Goal: Transaction & Acquisition: Purchase product/service

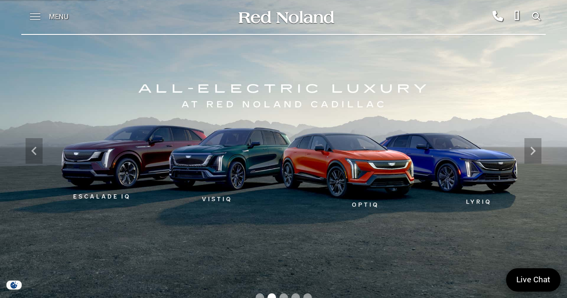
click at [33, 20] on span at bounding box center [35, 17] width 11 height 34
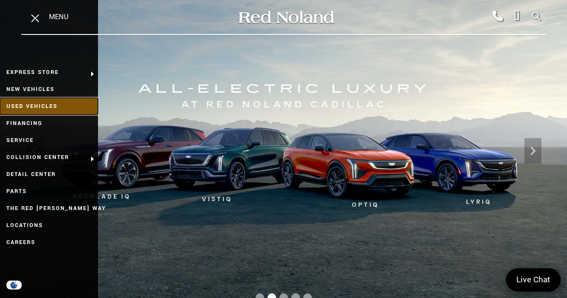
click at [27, 106] on link "Used Vehicles" at bounding box center [49, 106] width 98 height 17
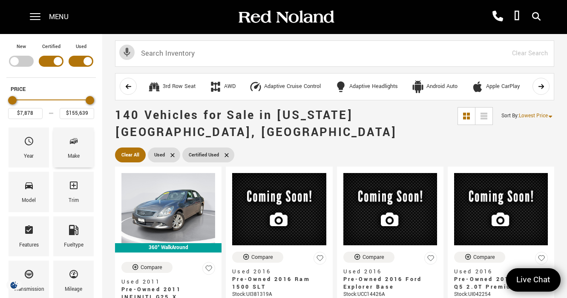
click at [69, 144] on icon "Make" at bounding box center [74, 141] width 10 height 10
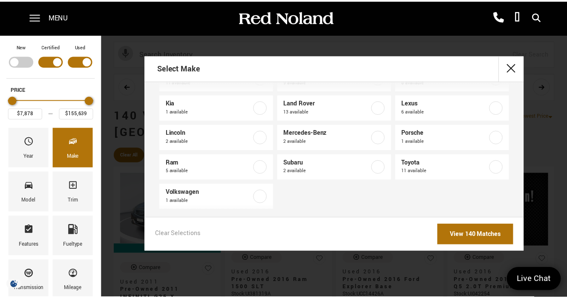
scroll to position [157, 0]
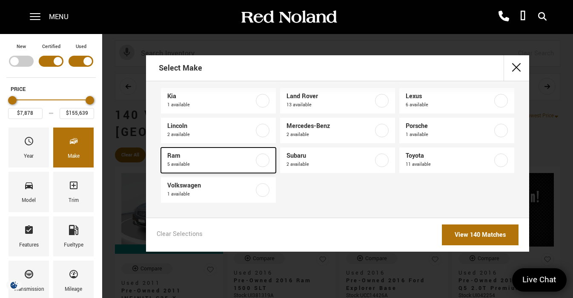
click at [261, 161] on label at bounding box center [263, 161] width 14 height 14
type input "$9,478"
type input "$52,689"
checkbox input "true"
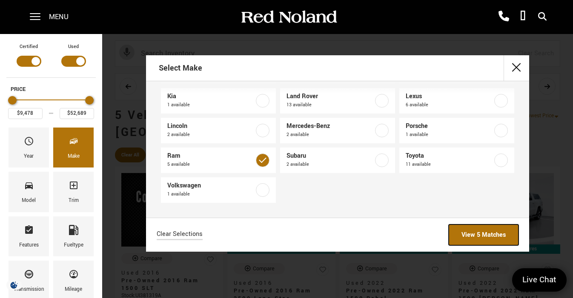
click at [480, 234] on link "View 5 Matches" at bounding box center [484, 235] width 70 height 21
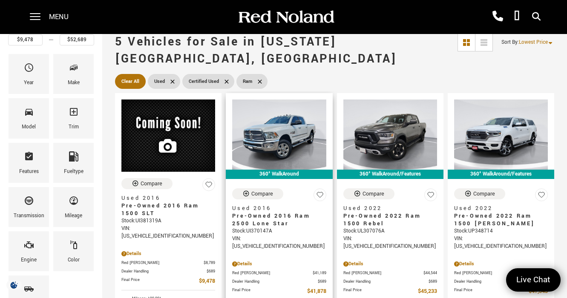
scroll to position [85, 0]
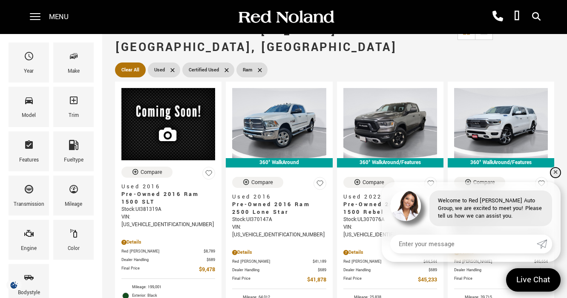
click at [554, 173] on link "✕" at bounding box center [555, 173] width 10 height 10
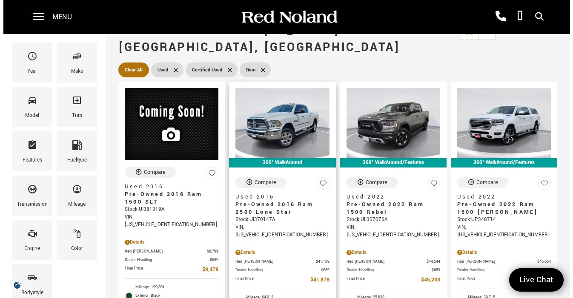
scroll to position [0, 0]
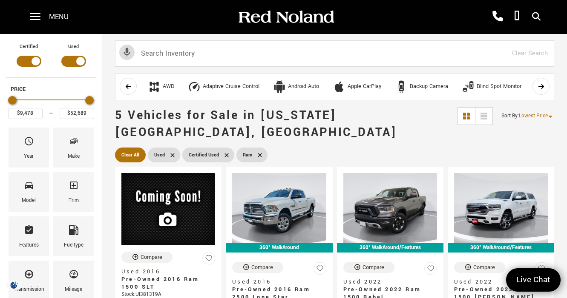
click at [257, 152] on icon at bounding box center [259, 155] width 7 height 7
type input "$7,878"
type input "$155,639"
checkbox input "false"
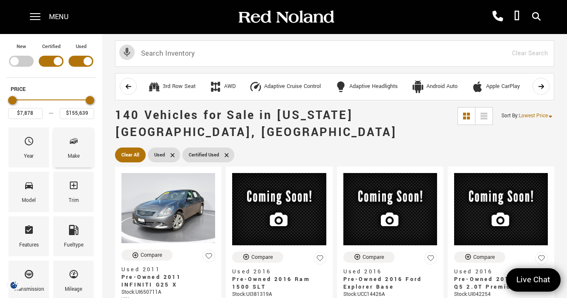
click at [70, 148] on span "Make" at bounding box center [74, 143] width 10 height 18
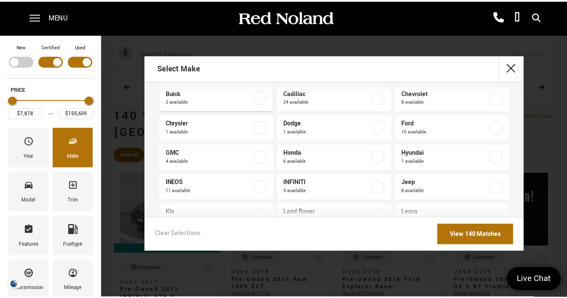
scroll to position [43, 0]
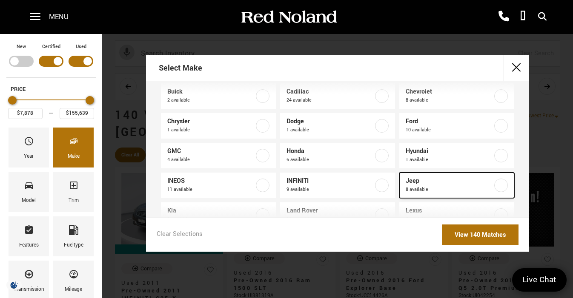
click at [452, 183] on span "Jeep" at bounding box center [449, 181] width 87 height 9
type input "$20,639"
type input "$82,039"
checkbox input "true"
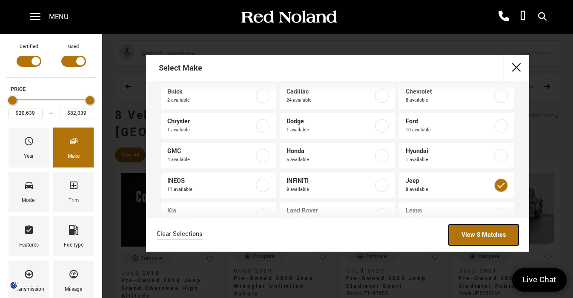
click at [469, 236] on link "View 8 Matches" at bounding box center [484, 235] width 70 height 21
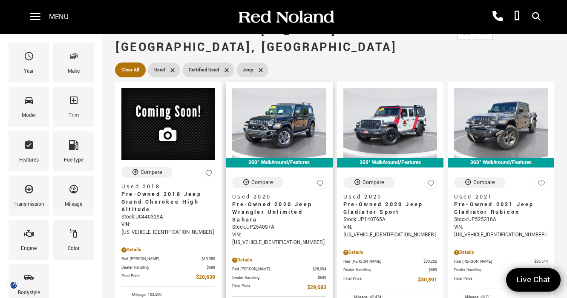
scroll to position [128, 0]
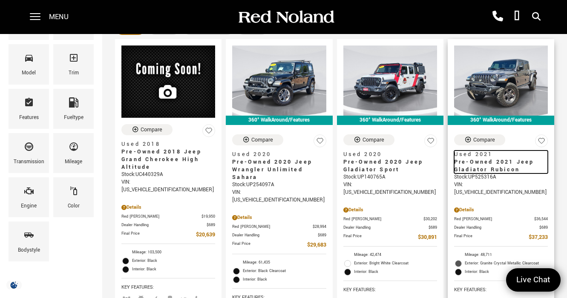
click at [483, 158] on span "Pre-Owned 2021 Jeep Gladiator Rubicon" at bounding box center [497, 165] width 87 height 15
click at [490, 158] on span "Pre-Owned 2021 Jeep Gladiator Rubicon" at bounding box center [497, 165] width 87 height 15
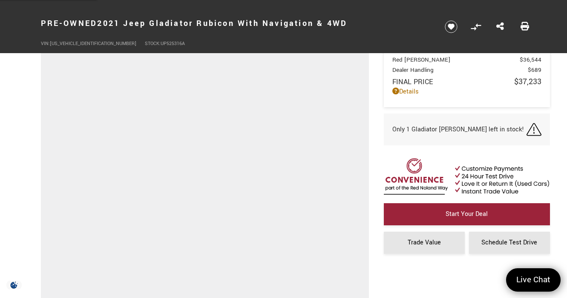
scroll to position [85, 0]
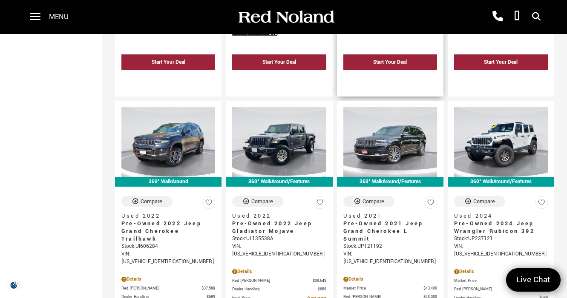
scroll to position [468, 0]
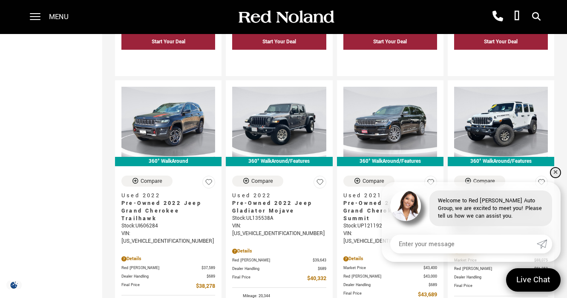
click at [556, 173] on link "✕" at bounding box center [555, 173] width 10 height 10
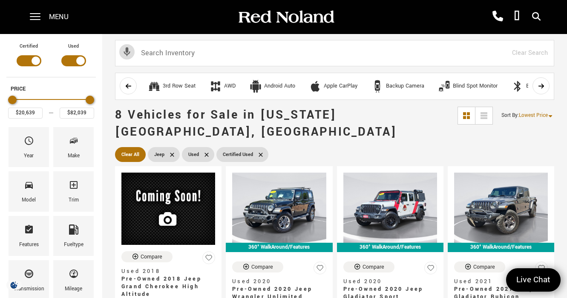
scroll to position [0, 0]
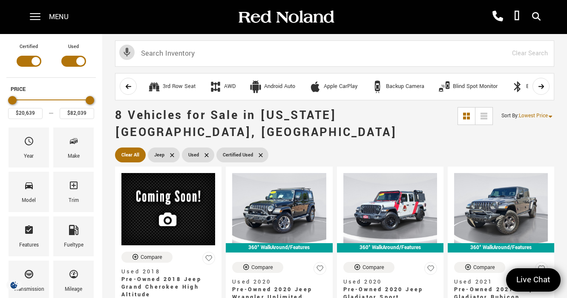
click at [170, 153] on icon at bounding box center [172, 155] width 4 height 4
type input "$7,878"
type input "$155,639"
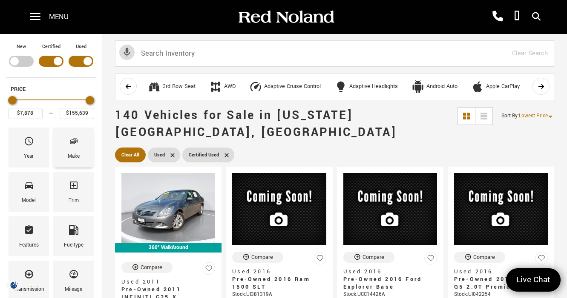
click at [70, 142] on icon "Make" at bounding box center [72, 142] width 5 height 4
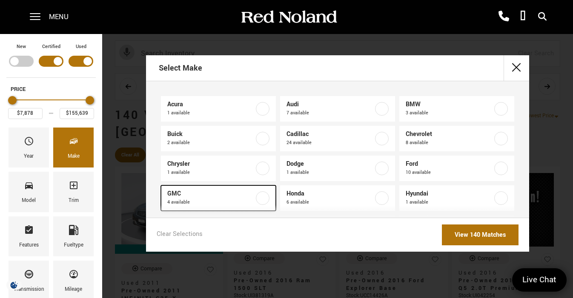
click at [260, 198] on label at bounding box center [263, 199] width 14 height 14
type input "$30,189"
type input "$85,639"
checkbox input "true"
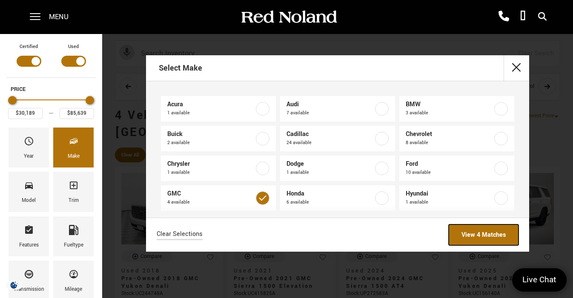
click at [469, 235] on link "View 4 Matches" at bounding box center [484, 235] width 70 height 21
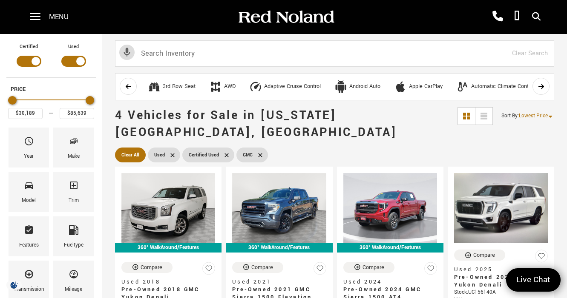
click at [260, 153] on icon at bounding box center [260, 155] width 4 height 4
type input "$7,878"
type input "$155,639"
checkbox input "false"
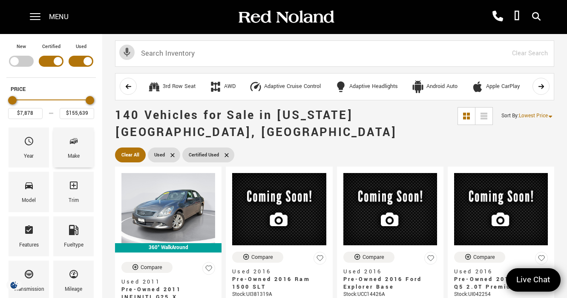
click at [77, 148] on span "Make" at bounding box center [74, 143] width 10 height 18
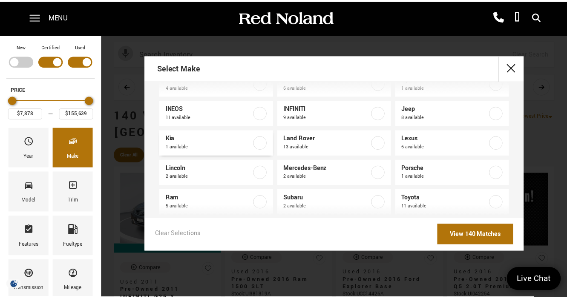
scroll to position [114, 0]
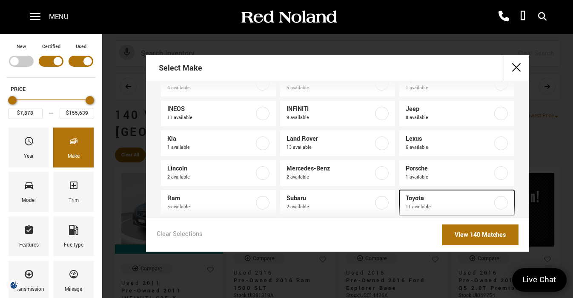
click at [497, 204] on label at bounding box center [501, 203] width 14 height 14
type input "$20,189"
type input "$80,317"
checkbox input "true"
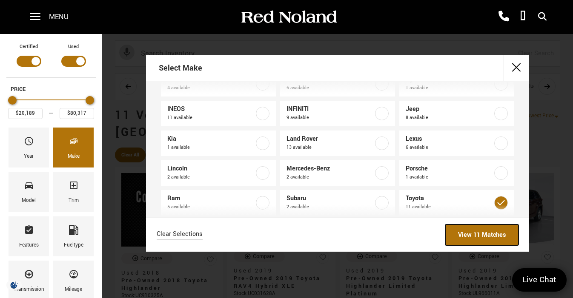
click at [486, 237] on link "View 11 Matches" at bounding box center [481, 235] width 73 height 21
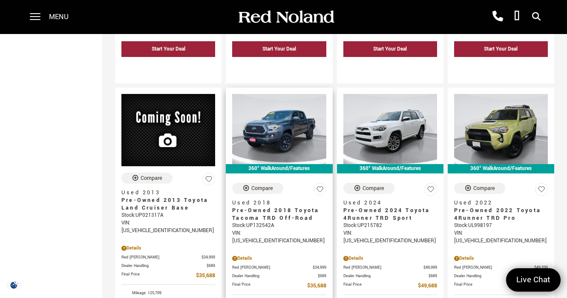
scroll to position [468, 0]
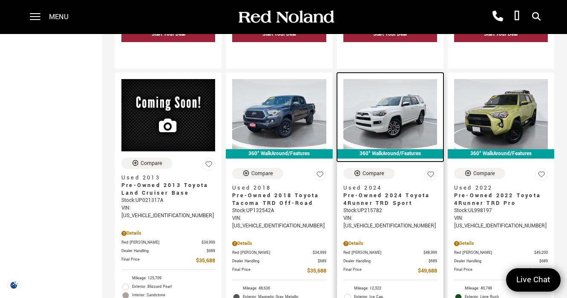
click at [392, 91] on img at bounding box center [390, 114] width 94 height 70
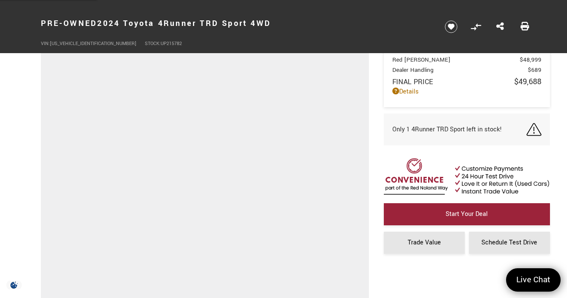
scroll to position [85, 0]
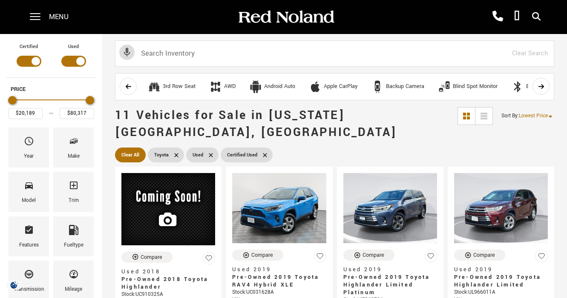
scroll to position [468, 0]
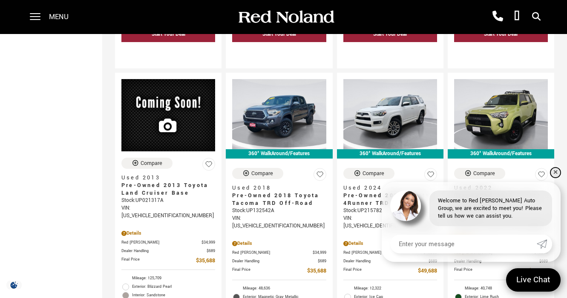
click at [555, 174] on link "✕" at bounding box center [555, 173] width 10 height 10
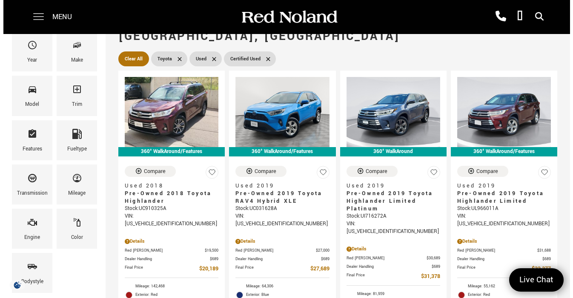
scroll to position [0, 0]
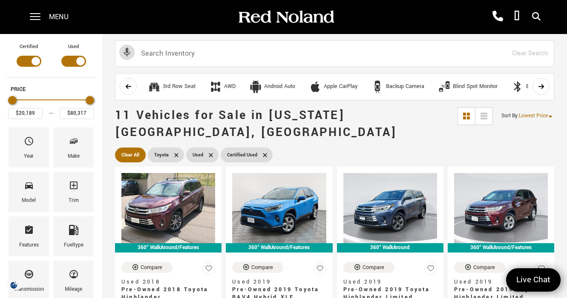
click at [174, 152] on icon at bounding box center [176, 155] width 7 height 7
type input "$7,878"
type input "$155,639"
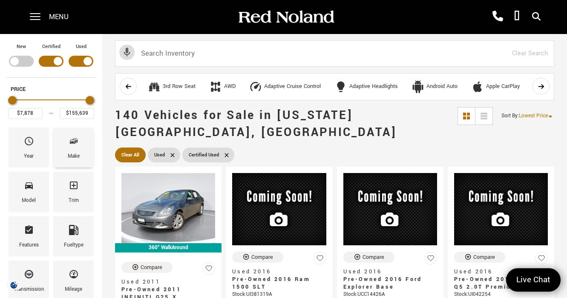
click at [71, 146] on icon "Make" at bounding box center [74, 141] width 10 height 10
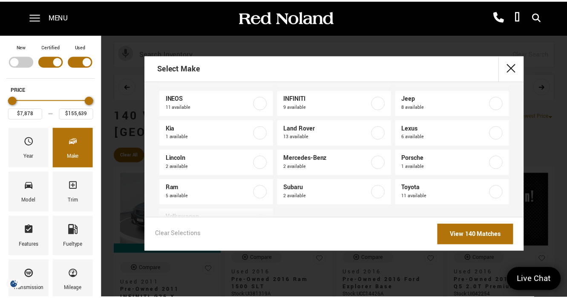
scroll to position [128, 0]
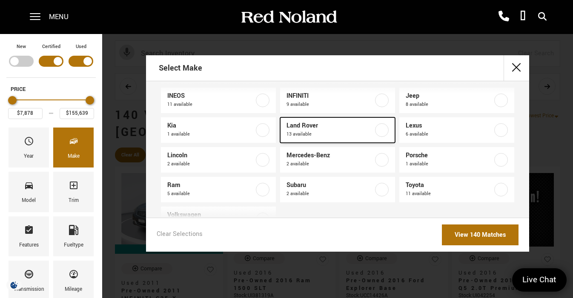
click at [378, 132] on label at bounding box center [382, 130] width 14 height 14
type input "$20,684"
type input "$92,189"
checkbox input "true"
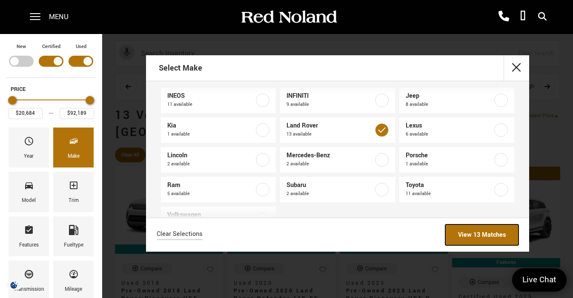
click at [478, 235] on link "View 13 Matches" at bounding box center [481, 235] width 73 height 21
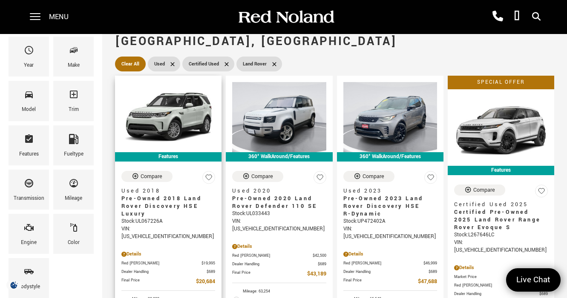
scroll to position [85, 0]
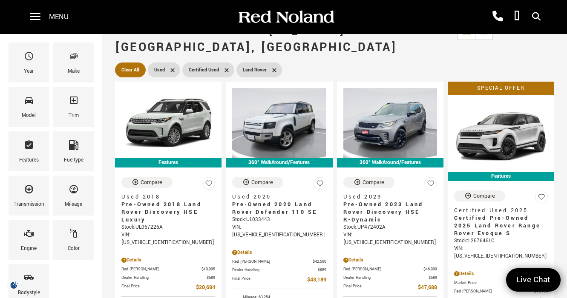
click at [275, 67] on icon at bounding box center [274, 70] width 7 height 7
type input "$7,878"
type input "$155,639"
checkbox input "false"
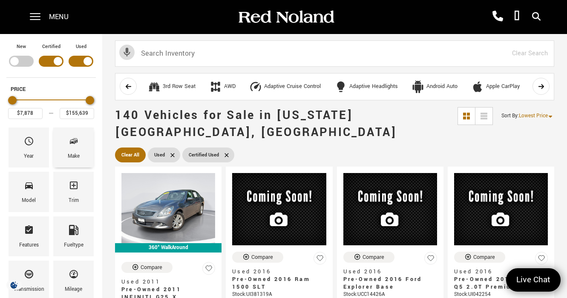
click at [67, 148] on div "Make" at bounding box center [73, 148] width 40 height 40
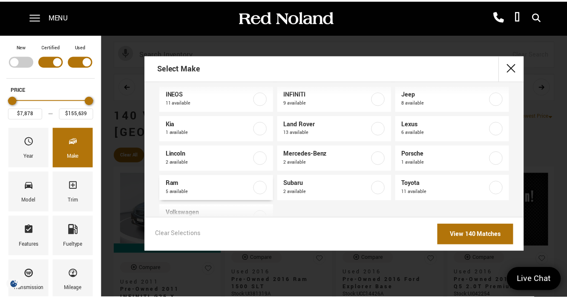
scroll to position [114, 0]
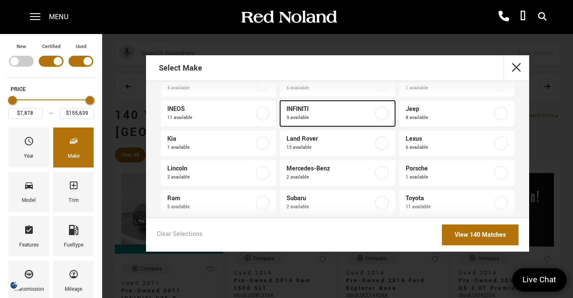
click at [327, 109] on span "INFINITI" at bounding box center [329, 109] width 87 height 9
type input "$82,678"
checkbox input "true"
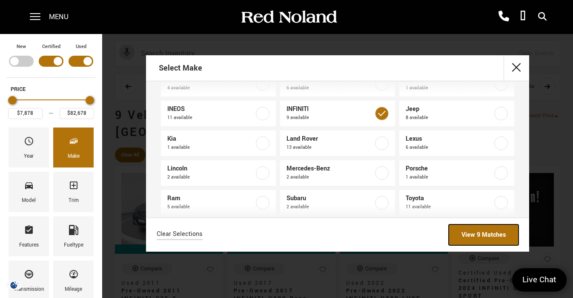
click at [485, 233] on link "View 9 Matches" at bounding box center [484, 235] width 70 height 21
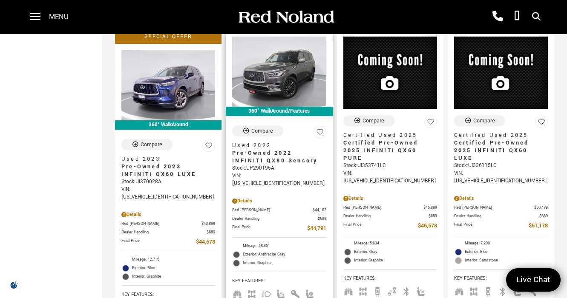
scroll to position [468, 0]
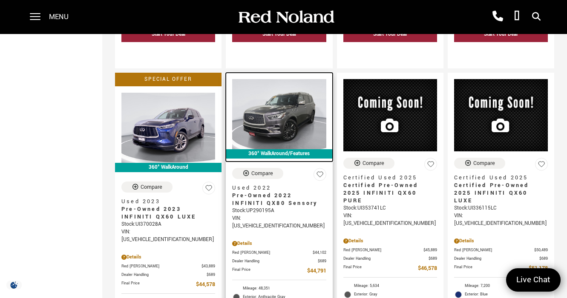
click at [288, 99] on img at bounding box center [279, 114] width 94 height 70
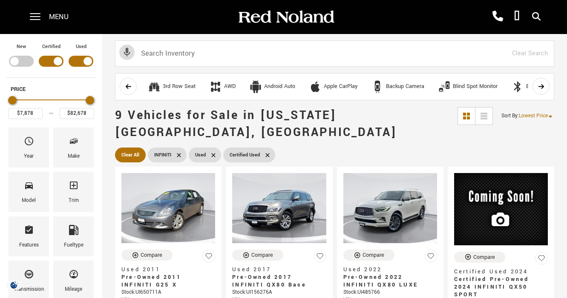
scroll to position [468, 0]
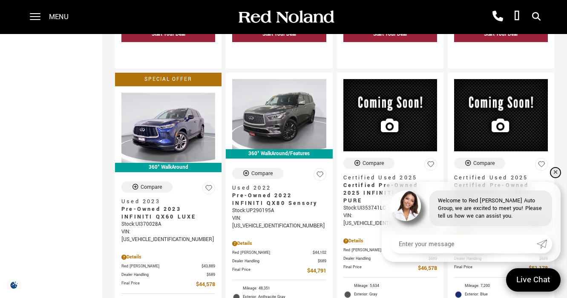
click at [555, 171] on link "✕" at bounding box center [555, 173] width 10 height 10
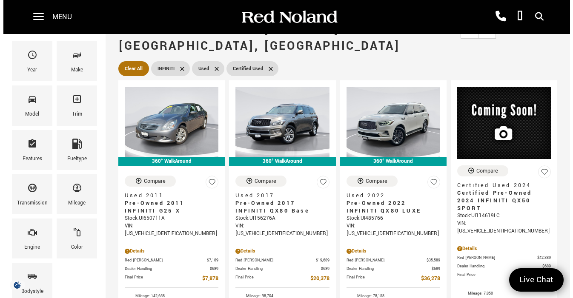
scroll to position [0, 0]
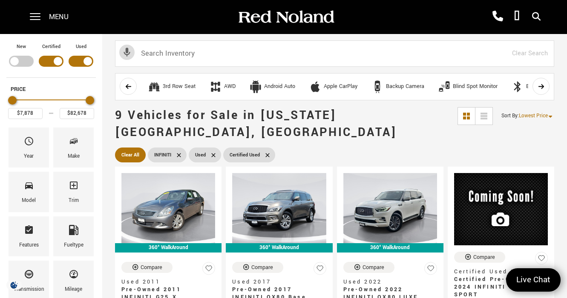
click at [177, 153] on icon at bounding box center [179, 155] width 4 height 4
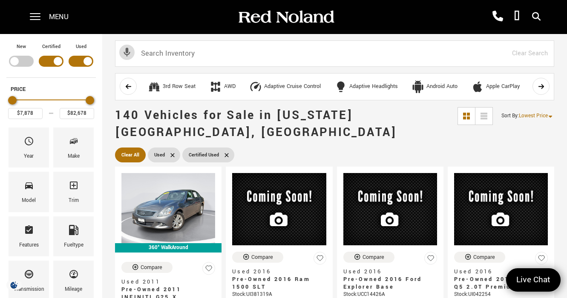
type input "$155,639"
click at [72, 152] on div "Make" at bounding box center [74, 156] width 12 height 9
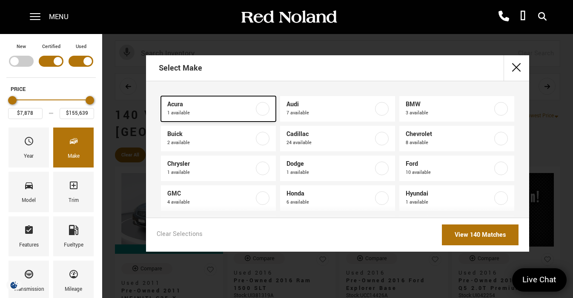
click at [223, 111] on span "1 available" at bounding box center [210, 113] width 87 height 9
type input "$31,478"
checkbox input "true"
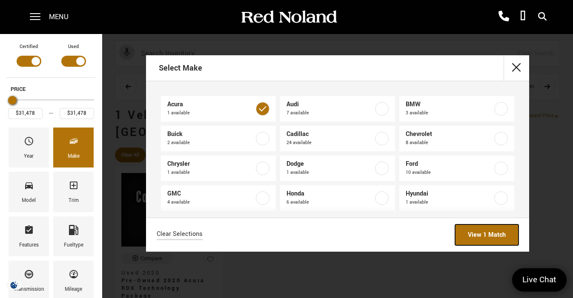
click at [486, 232] on link "View 1 Match" at bounding box center [486, 235] width 63 height 21
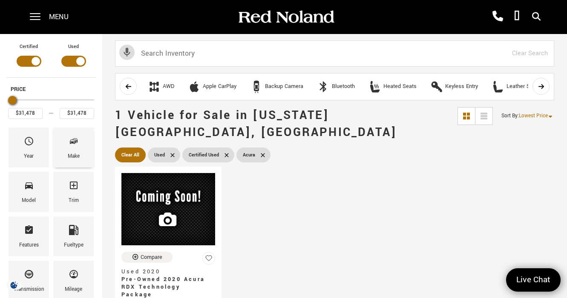
click at [72, 145] on icon "Make" at bounding box center [74, 141] width 10 height 10
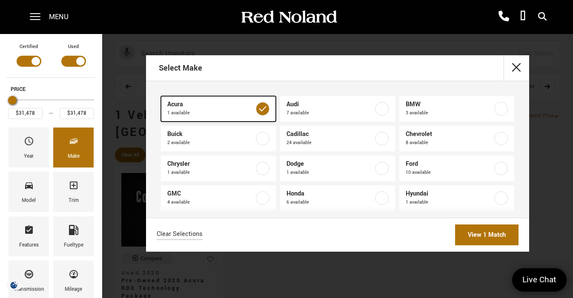
click at [259, 108] on label at bounding box center [263, 109] width 14 height 14
type input "$7,878"
type input "$155,639"
checkbox input "false"
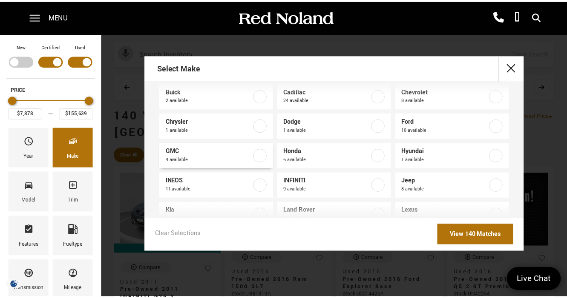
scroll to position [85, 0]
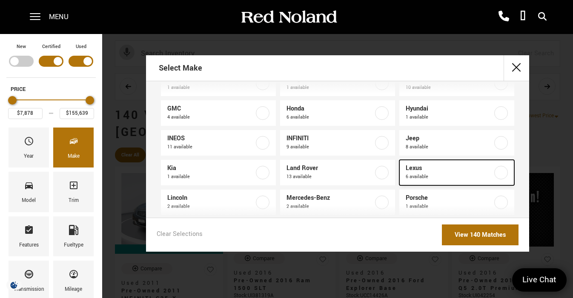
click at [432, 175] on span "6 available" at bounding box center [449, 177] width 87 height 9
type input "$27,978"
type input "$61,578"
checkbox input "true"
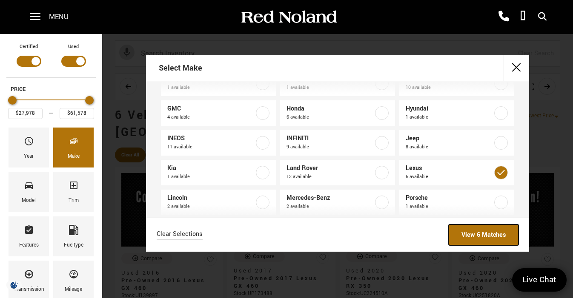
click at [477, 233] on link "View 6 Matches" at bounding box center [484, 235] width 70 height 21
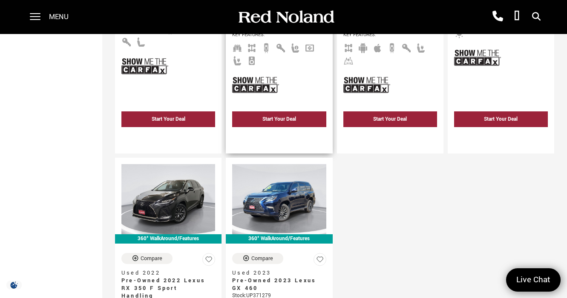
scroll to position [426, 0]
